Goal: Find specific page/section: Find specific page/section

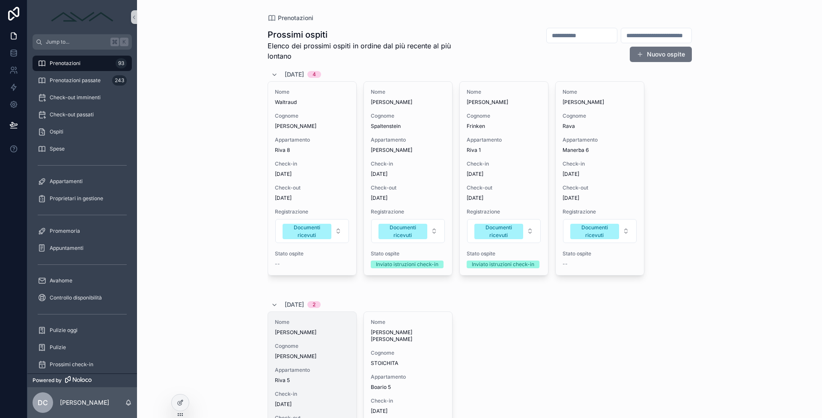
scroll to position [347, 0]
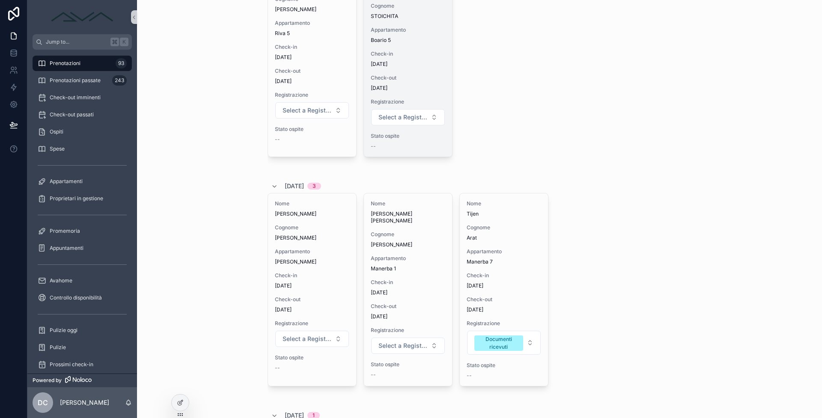
click at [397, 65] on div "Nome [PERSON_NAME] [PERSON_NAME] Cognome STOICHITA Appartamento Boario 5 Check-…" at bounding box center [408, 61] width 88 height 192
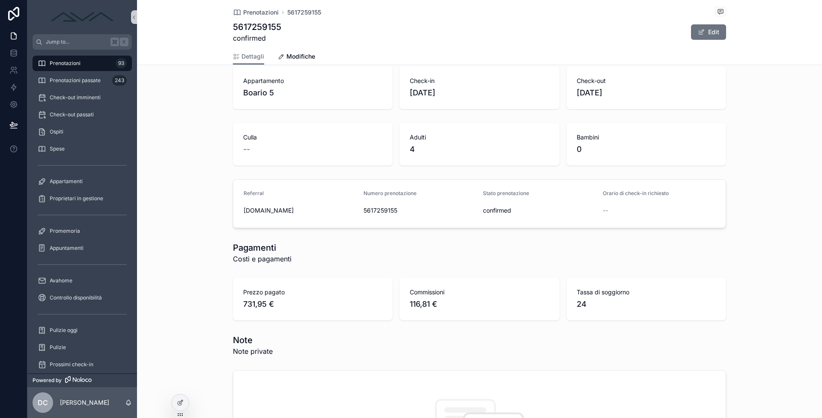
scroll to position [725, 0]
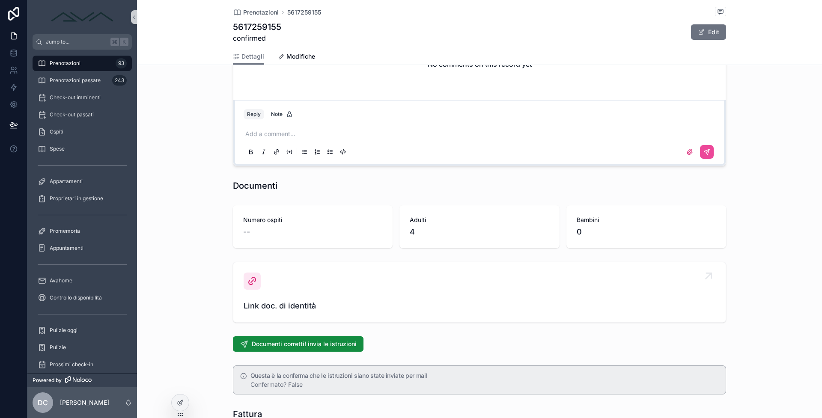
click at [335, 286] on div "Link doc. di identità" at bounding box center [479, 292] width 472 height 39
click at [316, 301] on span "Link doc. di identità" at bounding box center [479, 306] width 472 height 12
click at [275, 286] on div "Link doc. di identità" at bounding box center [479, 292] width 472 height 39
click at [273, 296] on div "Link doc. di identità" at bounding box center [479, 292] width 472 height 39
click at [92, 66] on div "Prenotazioni 93" at bounding box center [82, 63] width 89 height 14
